Goal: Book appointment/travel/reservation

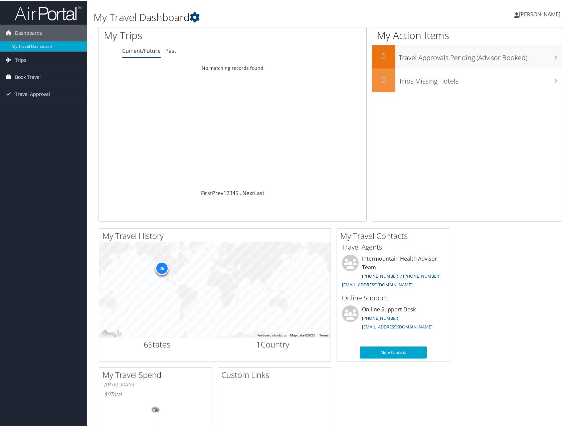
click at [29, 76] on span "Book Travel" at bounding box center [28, 76] width 26 height 17
click at [37, 111] on link "Book/Manage Online Trips" at bounding box center [43, 110] width 87 height 10
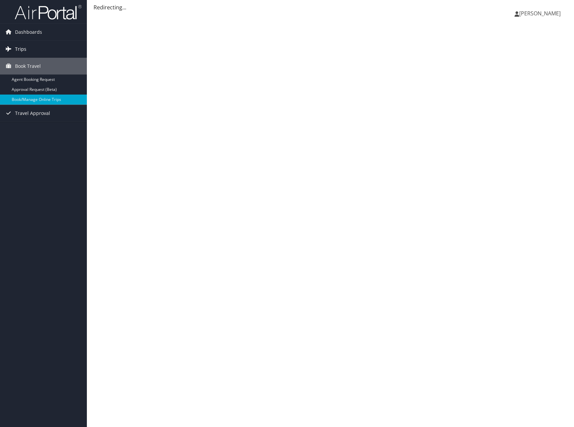
click at [19, 46] on span "Trips" at bounding box center [20, 49] width 11 height 17
